Goal: Find specific page/section: Find specific page/section

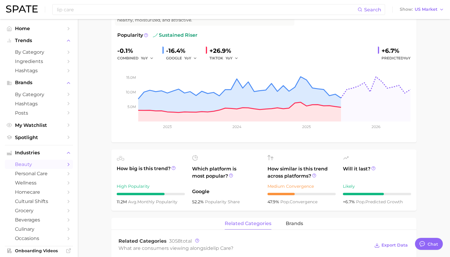
scroll to position [288, 0]
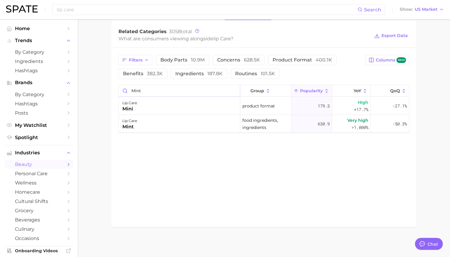
click at [143, 93] on input "mint" at bounding box center [179, 90] width 121 height 11
click at [143, 93] on input "minte" at bounding box center [179, 90] width 121 height 11
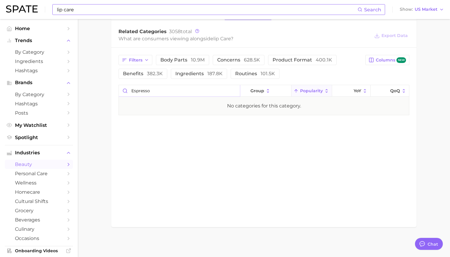
type input "espresso"
click at [106, 13] on input "lip care" at bounding box center [206, 9] width 301 height 10
type input "l"
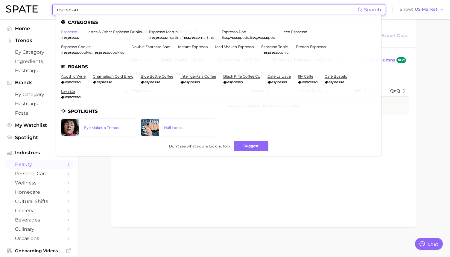
type input "espresso"
click at [70, 30] on link "espresso" at bounding box center [69, 32] width 16 height 4
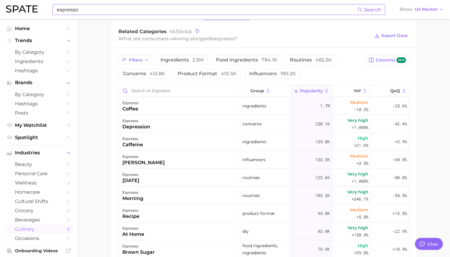
scroll to position [309, 0]
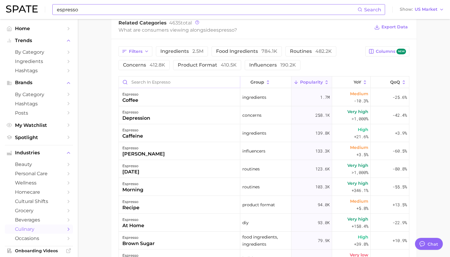
click at [151, 82] on input "Search in espresso" at bounding box center [179, 82] width 121 height 11
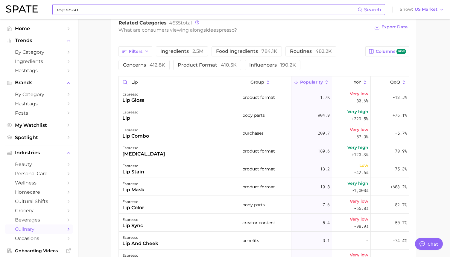
type input "lip"
